Goal: Use online tool/utility

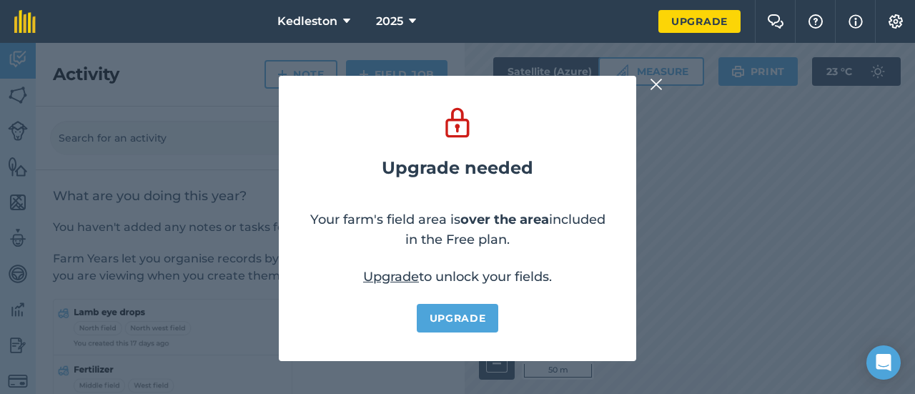
click at [656, 84] on img at bounding box center [656, 84] width 13 height 17
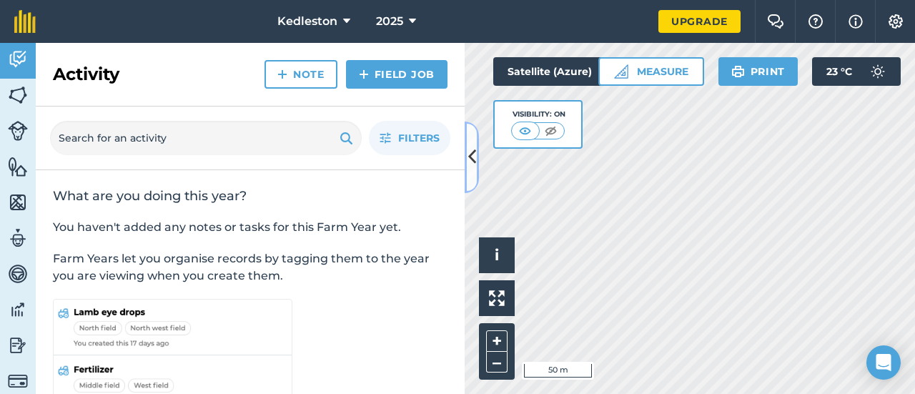
click at [472, 151] on icon at bounding box center [472, 156] width 8 height 25
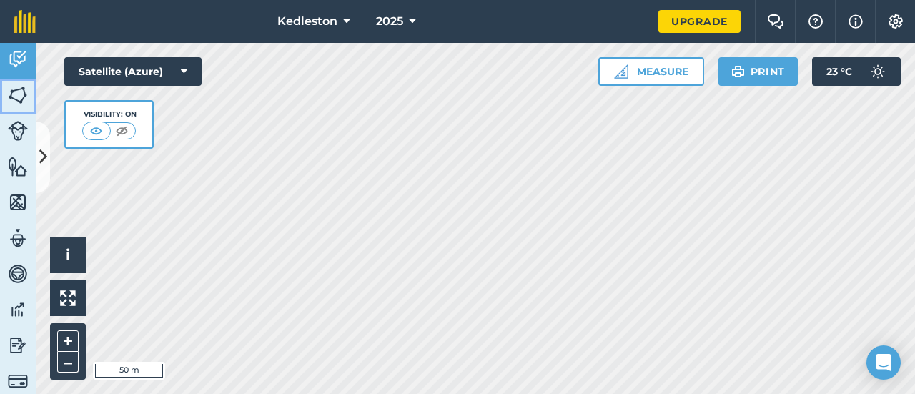
click at [14, 95] on img at bounding box center [18, 94] width 20 height 21
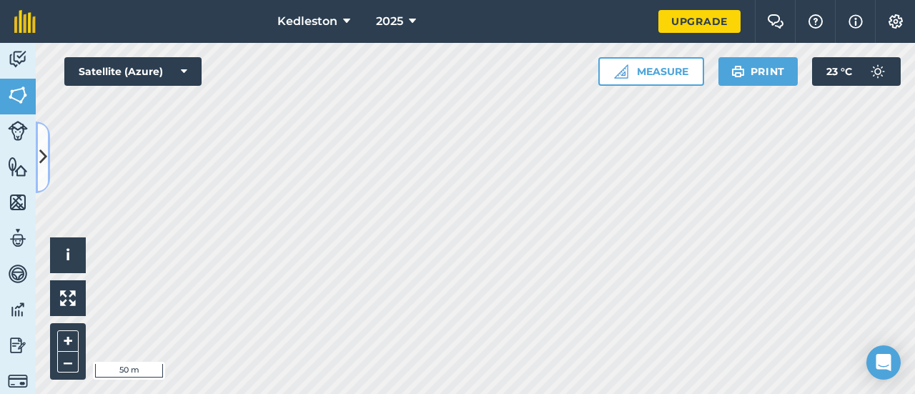
click at [41, 155] on icon at bounding box center [43, 156] width 8 height 25
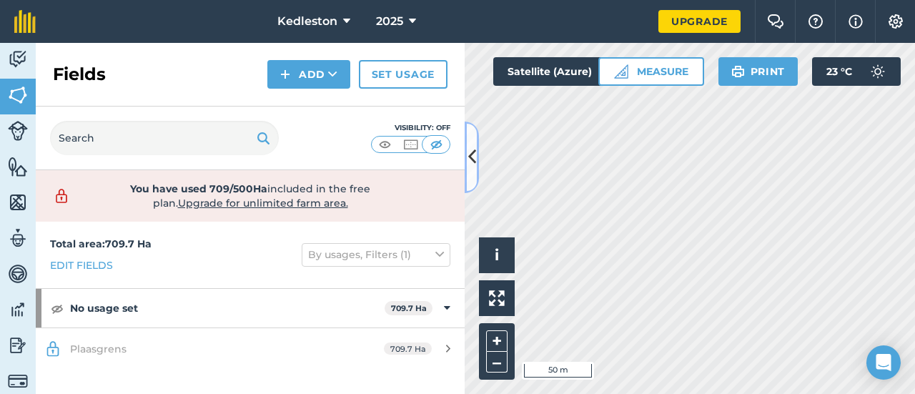
click at [471, 158] on icon at bounding box center [472, 156] width 8 height 25
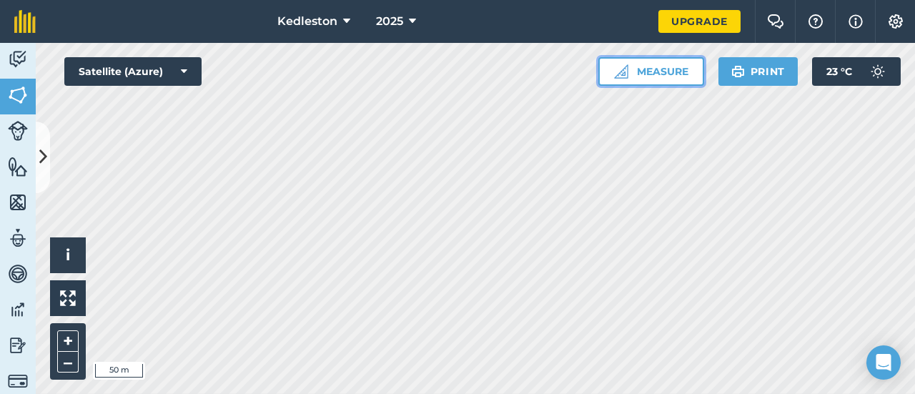
click at [649, 66] on button "Measure" at bounding box center [651, 71] width 106 height 29
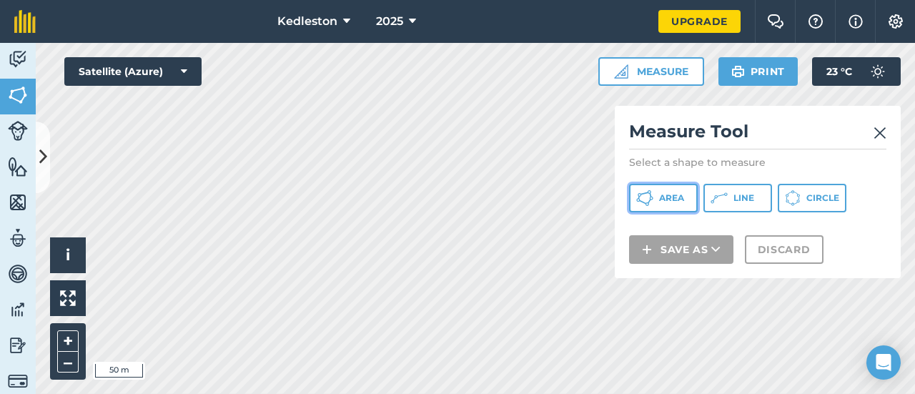
click at [671, 199] on span "Area" at bounding box center [671, 197] width 25 height 11
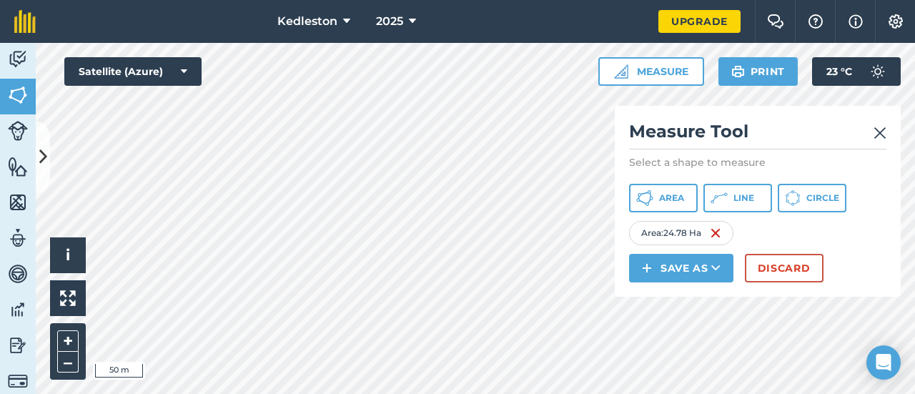
click at [880, 132] on img at bounding box center [880, 132] width 13 height 17
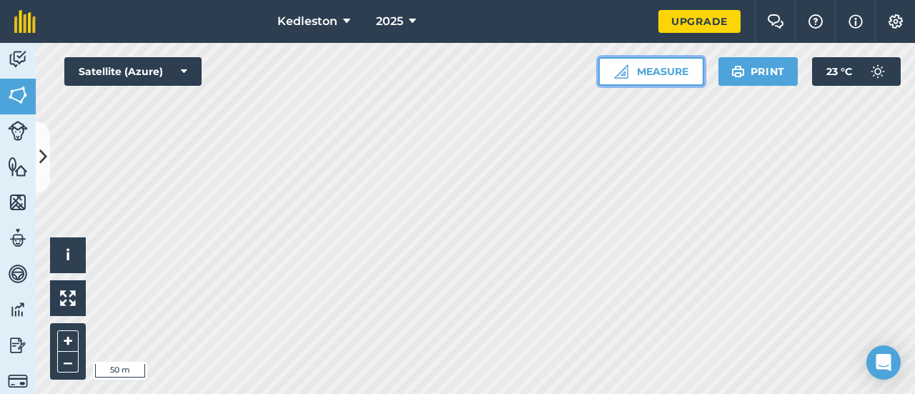
click at [678, 68] on button "Measure" at bounding box center [651, 71] width 106 height 29
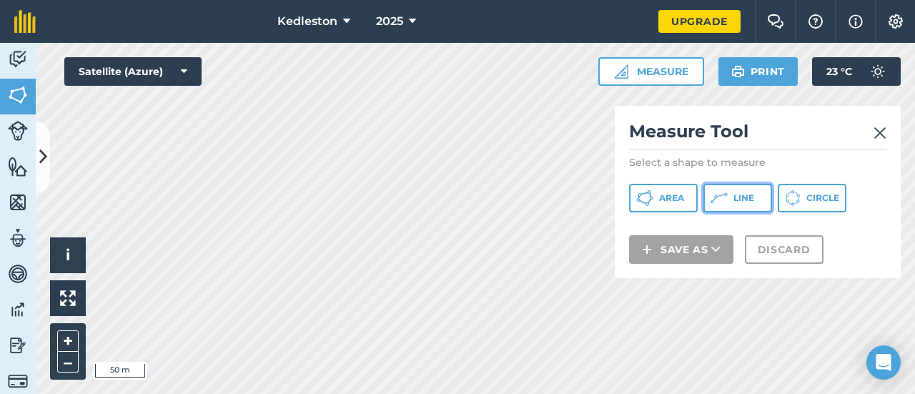
click at [726, 194] on icon at bounding box center [719, 197] width 17 height 17
click at [882, 131] on img at bounding box center [880, 132] width 13 height 17
